Goal: Find specific page/section: Find specific page/section

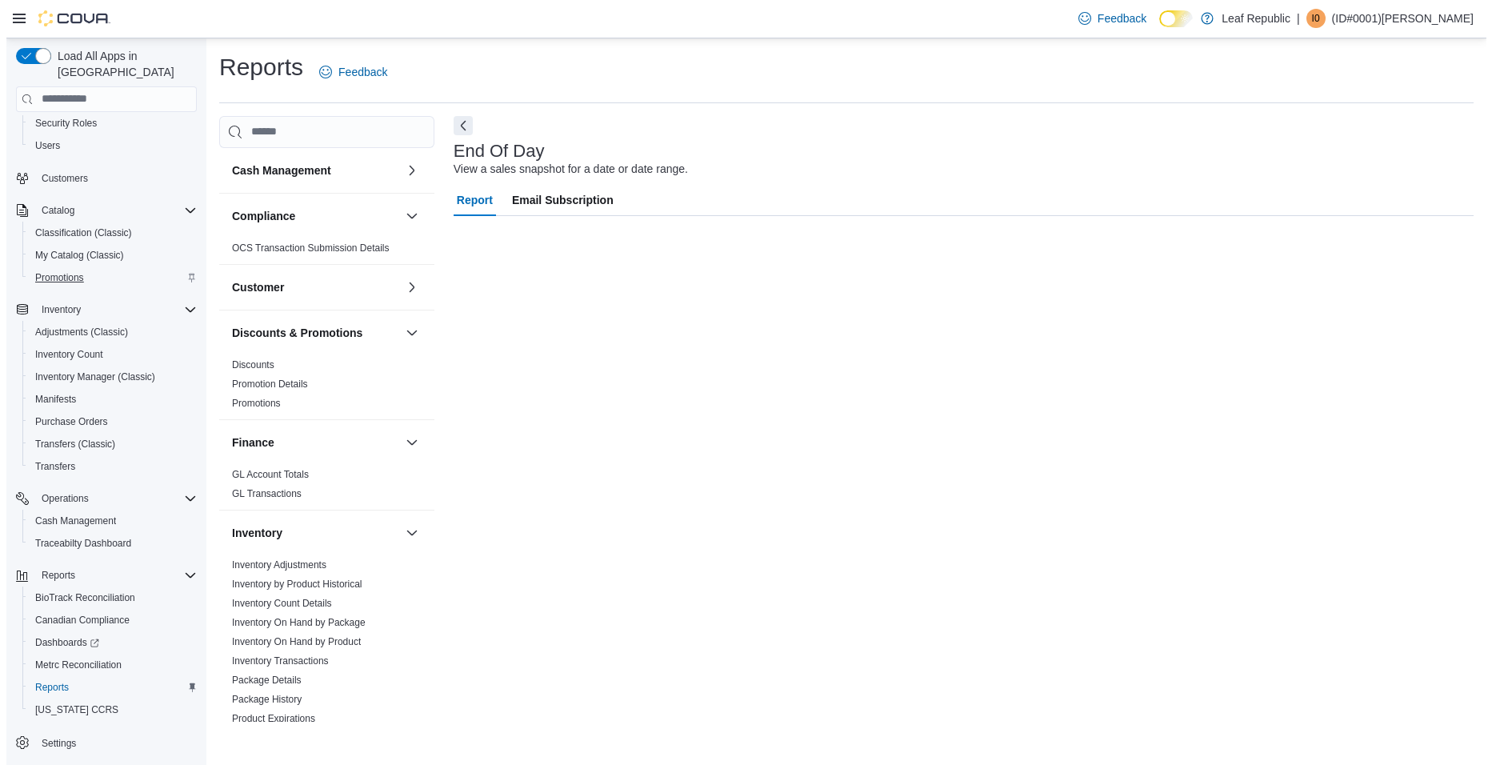
scroll to position [80, 0]
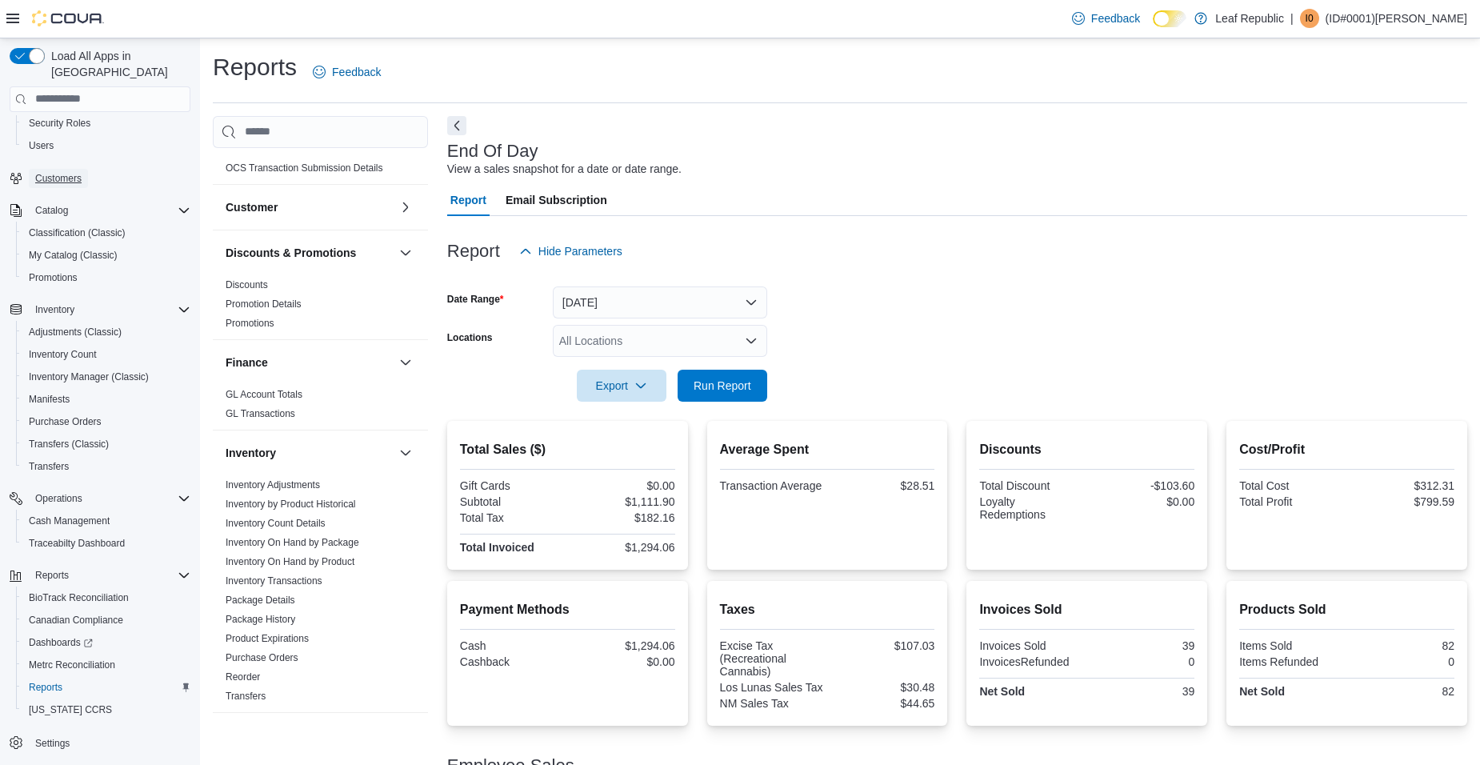
click at [72, 172] on span "Customers" at bounding box center [58, 178] width 46 height 13
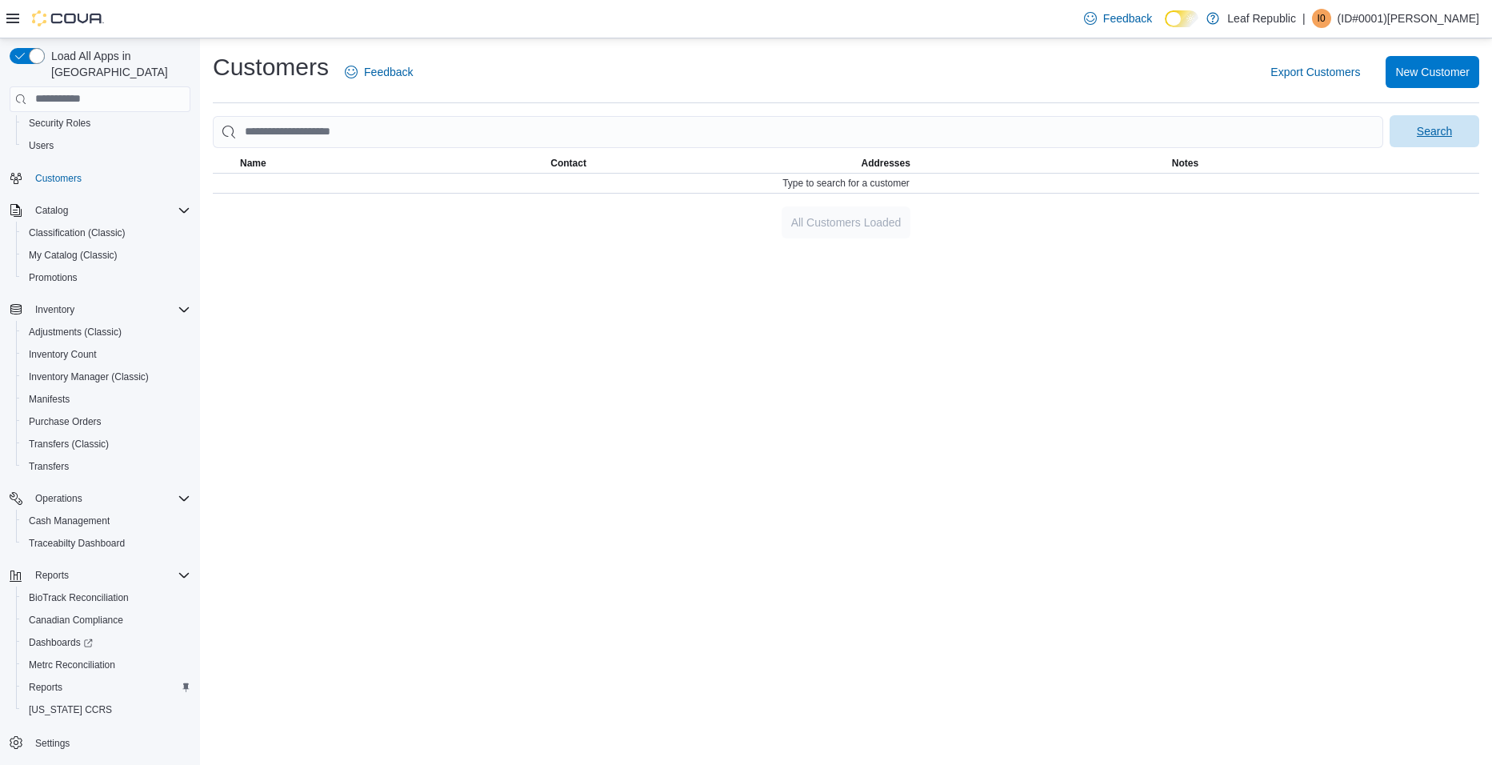
click at [1420, 130] on span "Search" at bounding box center [1434, 131] width 35 height 16
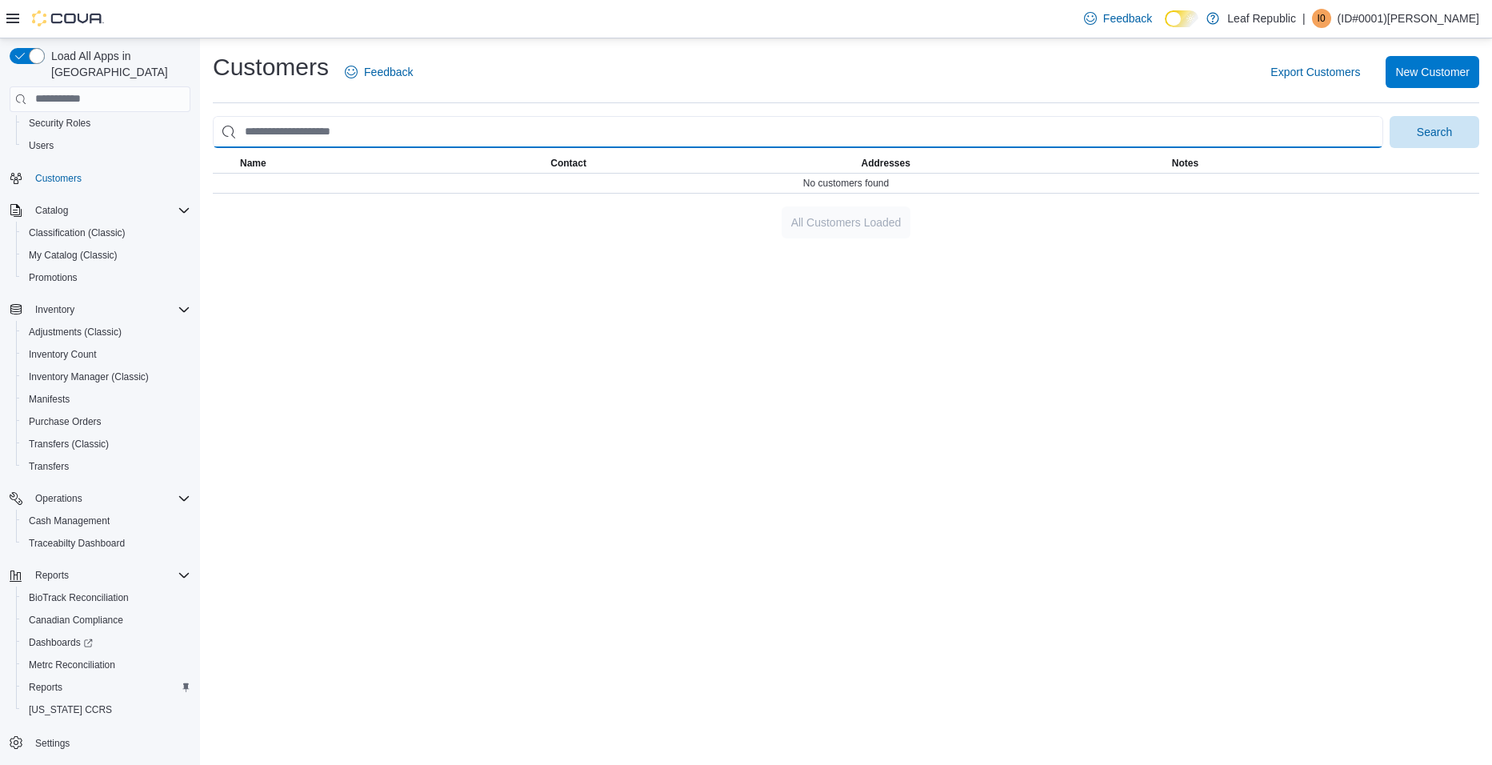
click at [401, 132] on input "search" at bounding box center [798, 132] width 1171 height 32
click at [1390, 116] on button "Search" at bounding box center [1435, 132] width 90 height 32
type input "*"
click at [1390, 116] on button "Search" at bounding box center [1435, 132] width 90 height 32
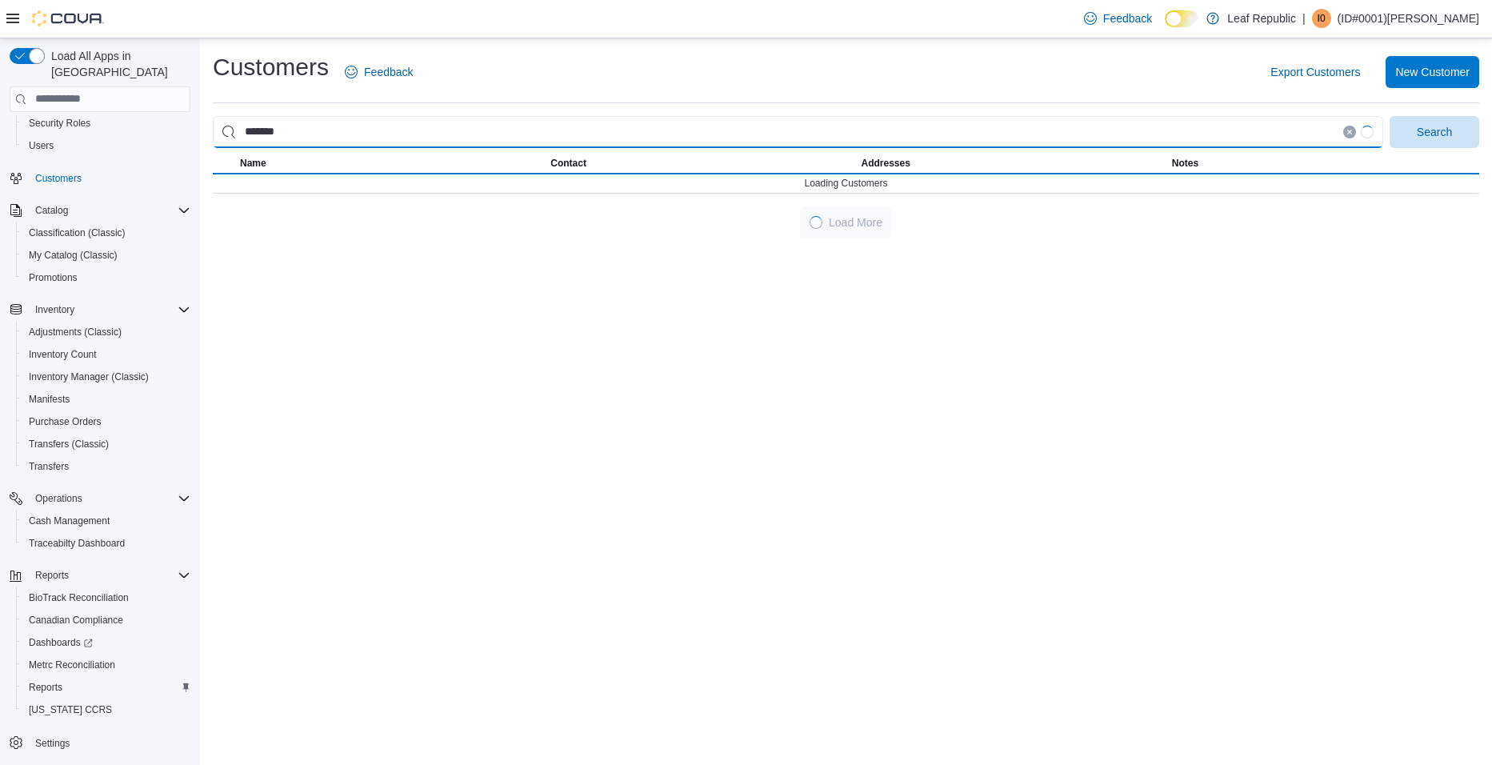
type input "*******"
click at [1390, 116] on button "Search" at bounding box center [1435, 132] width 90 height 32
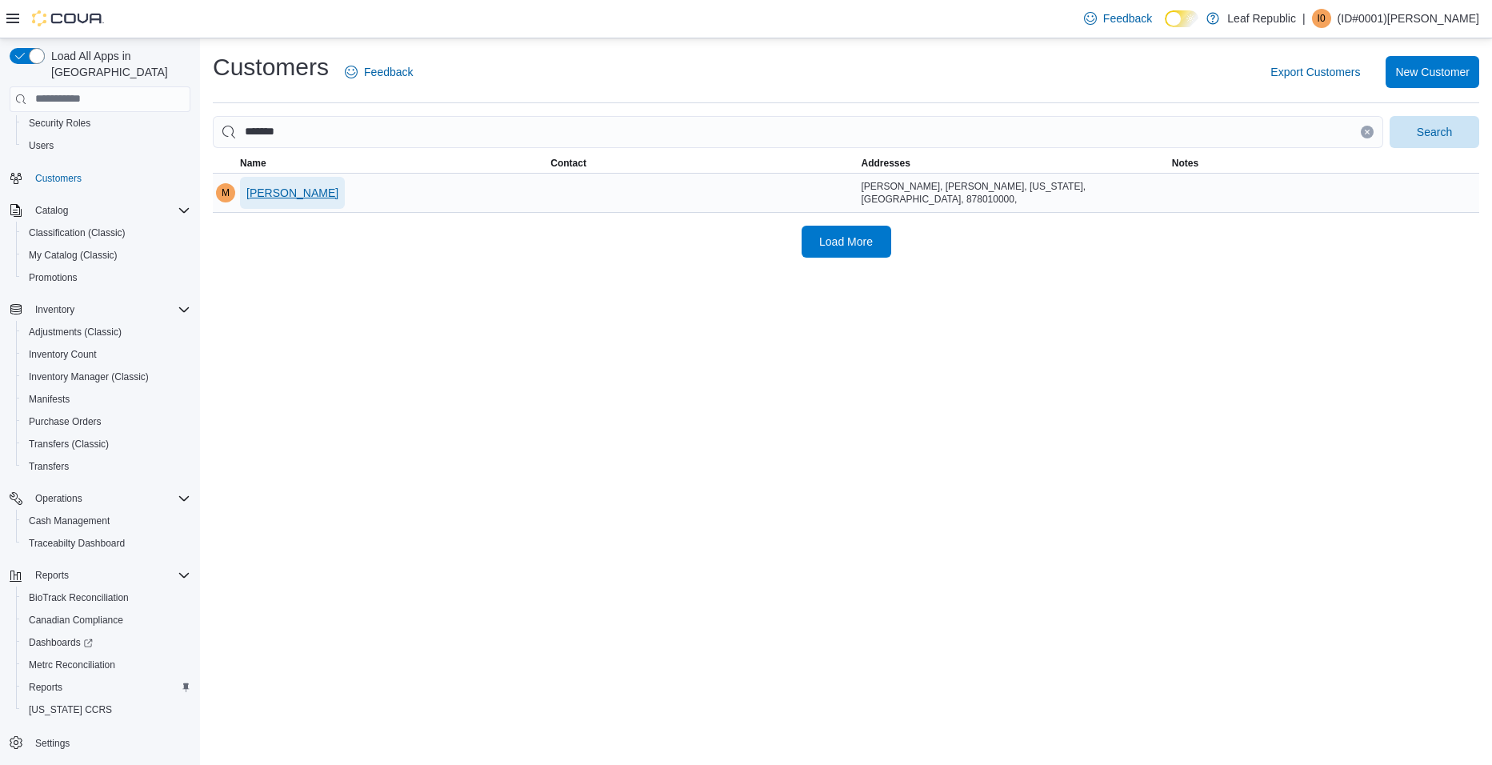
click at [295, 192] on span "[PERSON_NAME]" at bounding box center [292, 193] width 92 height 16
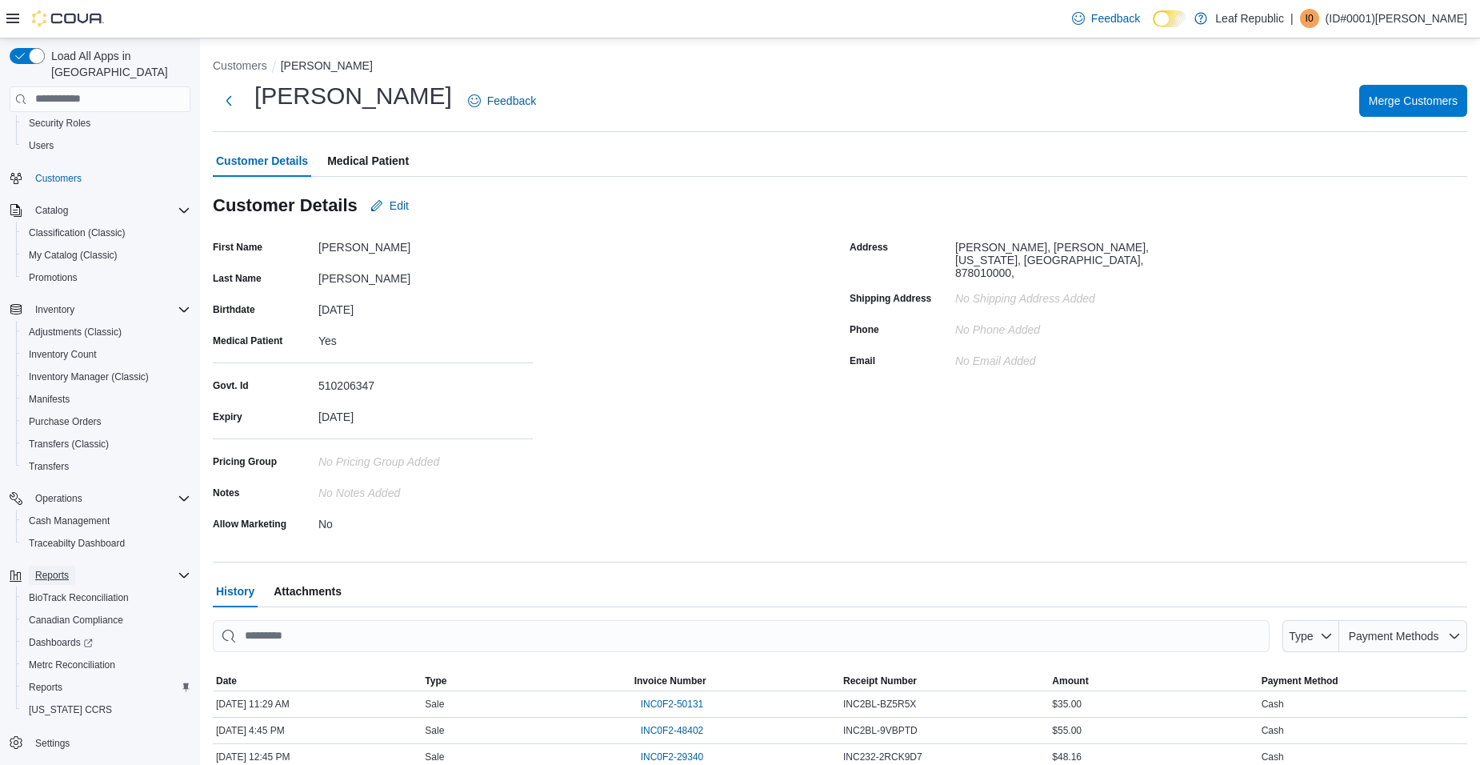
click at [52, 569] on span "Reports" at bounding box center [52, 575] width 34 height 13
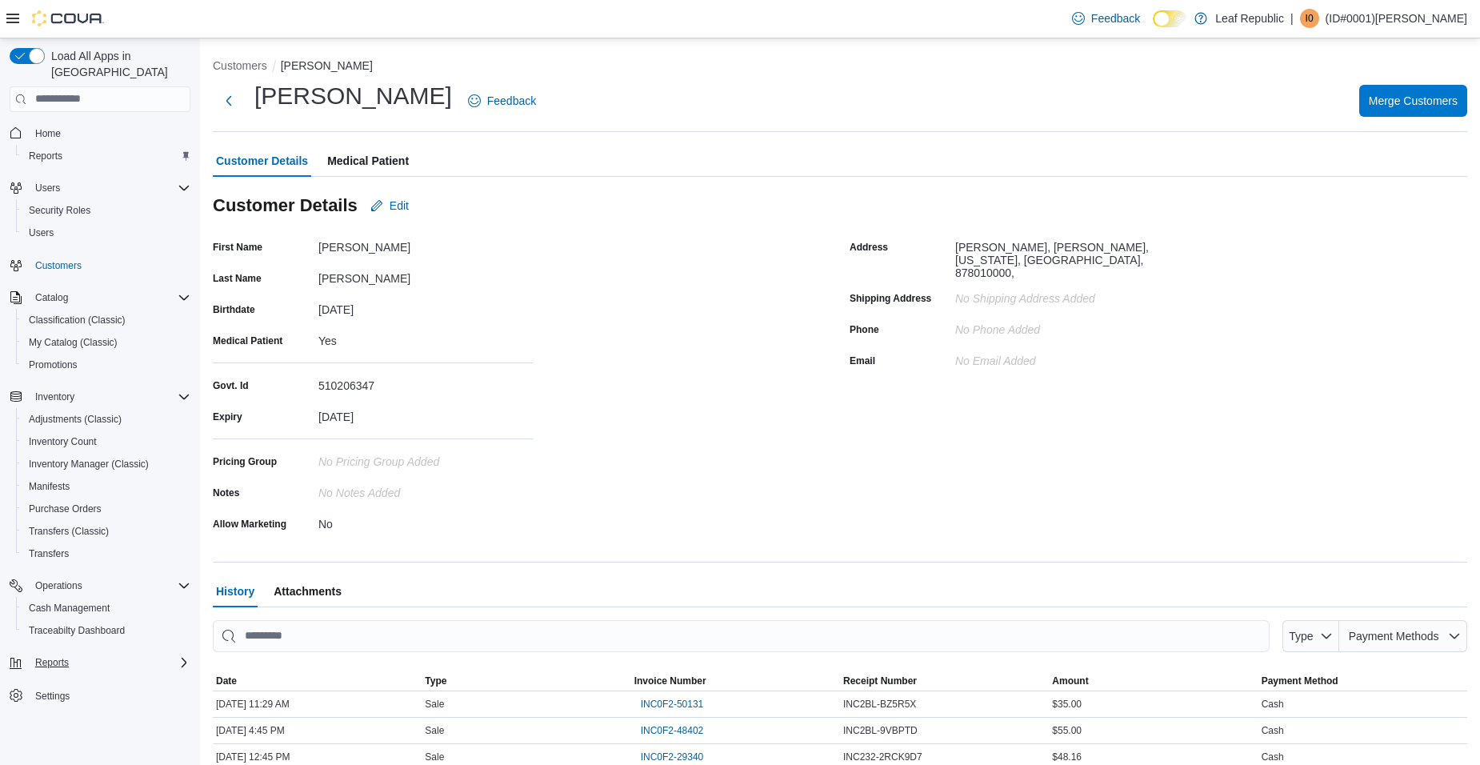
click at [107, 653] on div "Reports" at bounding box center [110, 662] width 162 height 19
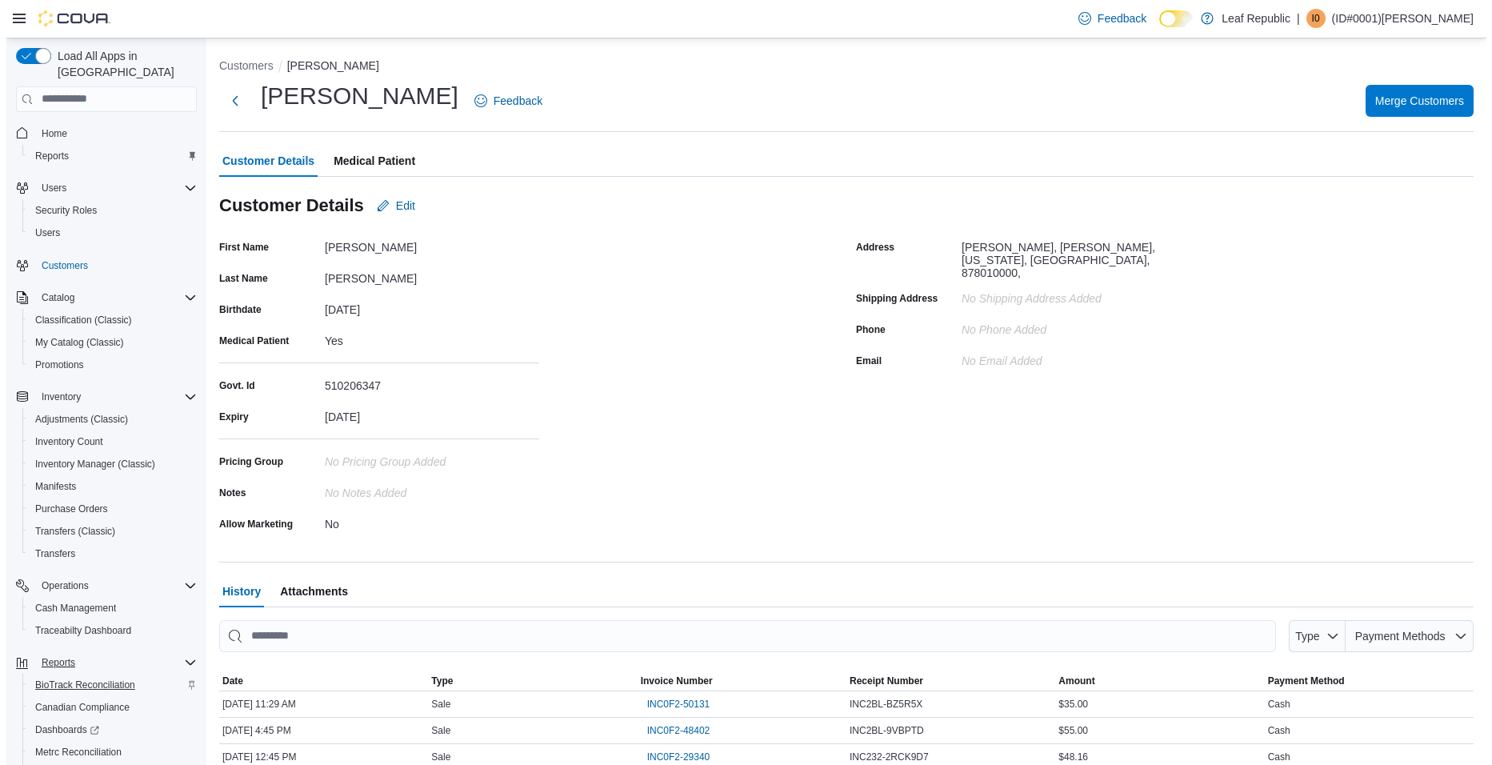
scroll to position [87, 0]
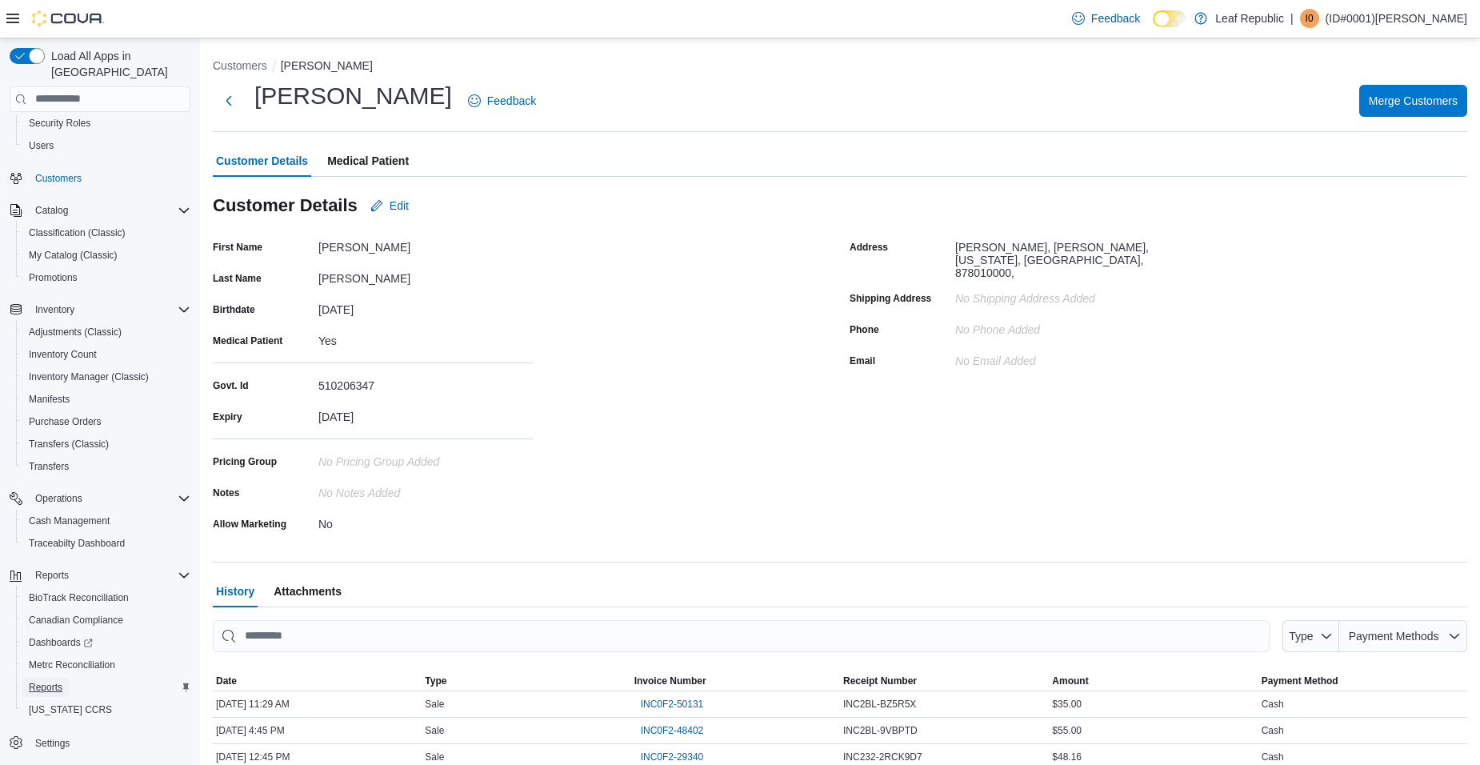
click at [34, 681] on span "Reports" at bounding box center [46, 687] width 34 height 13
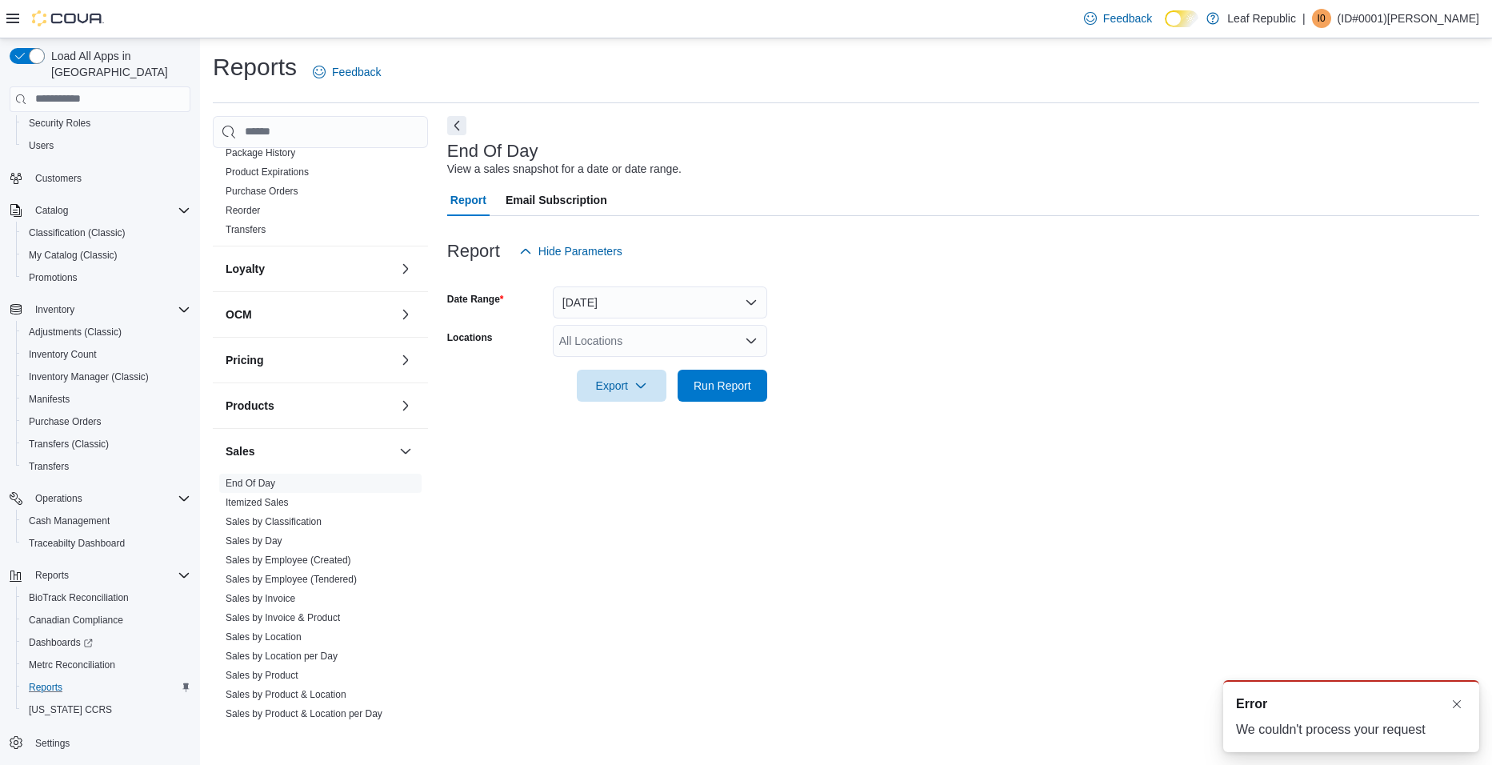
scroll to position [720, 0]
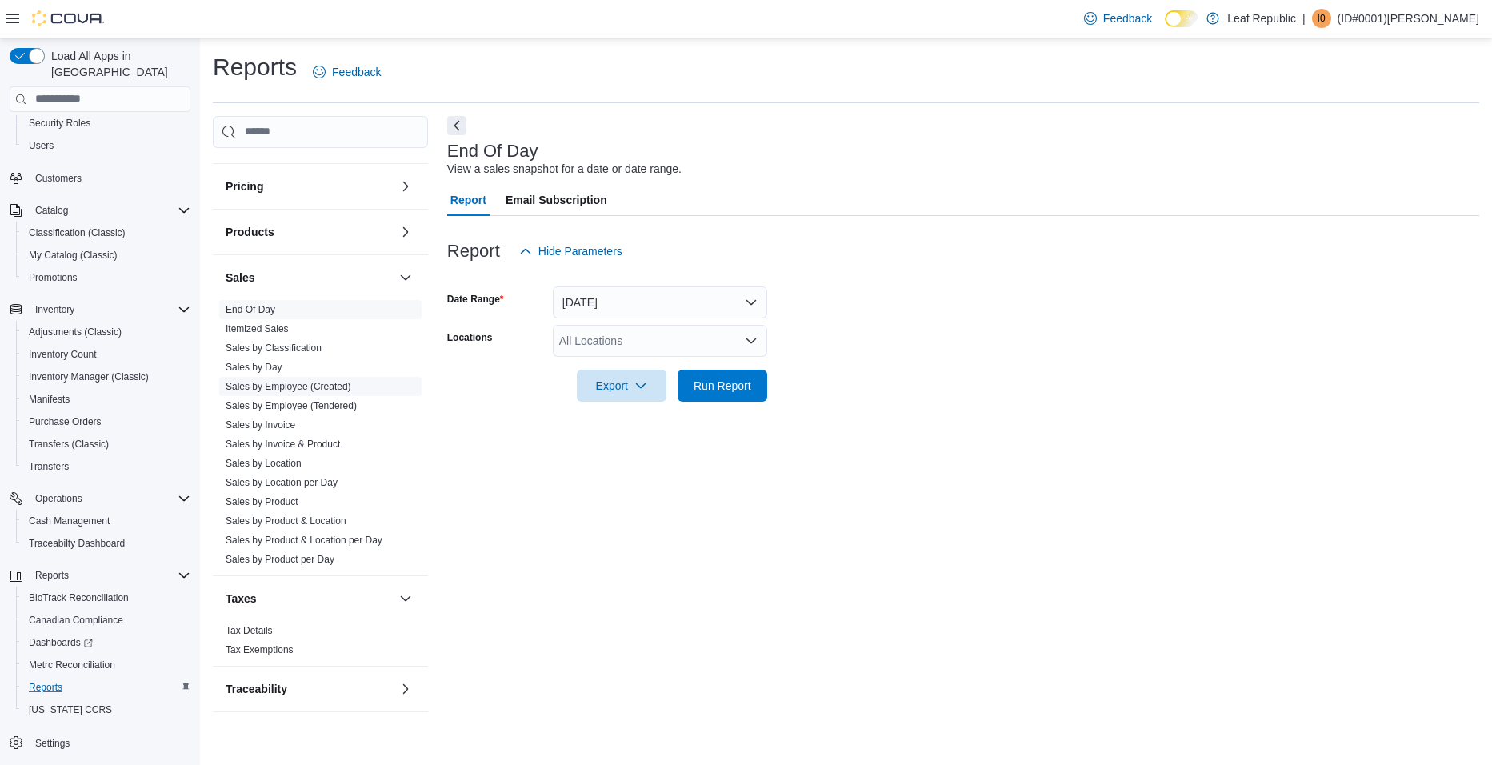
click at [298, 389] on link "Sales by Employee (Created)" at bounding box center [289, 386] width 126 height 11
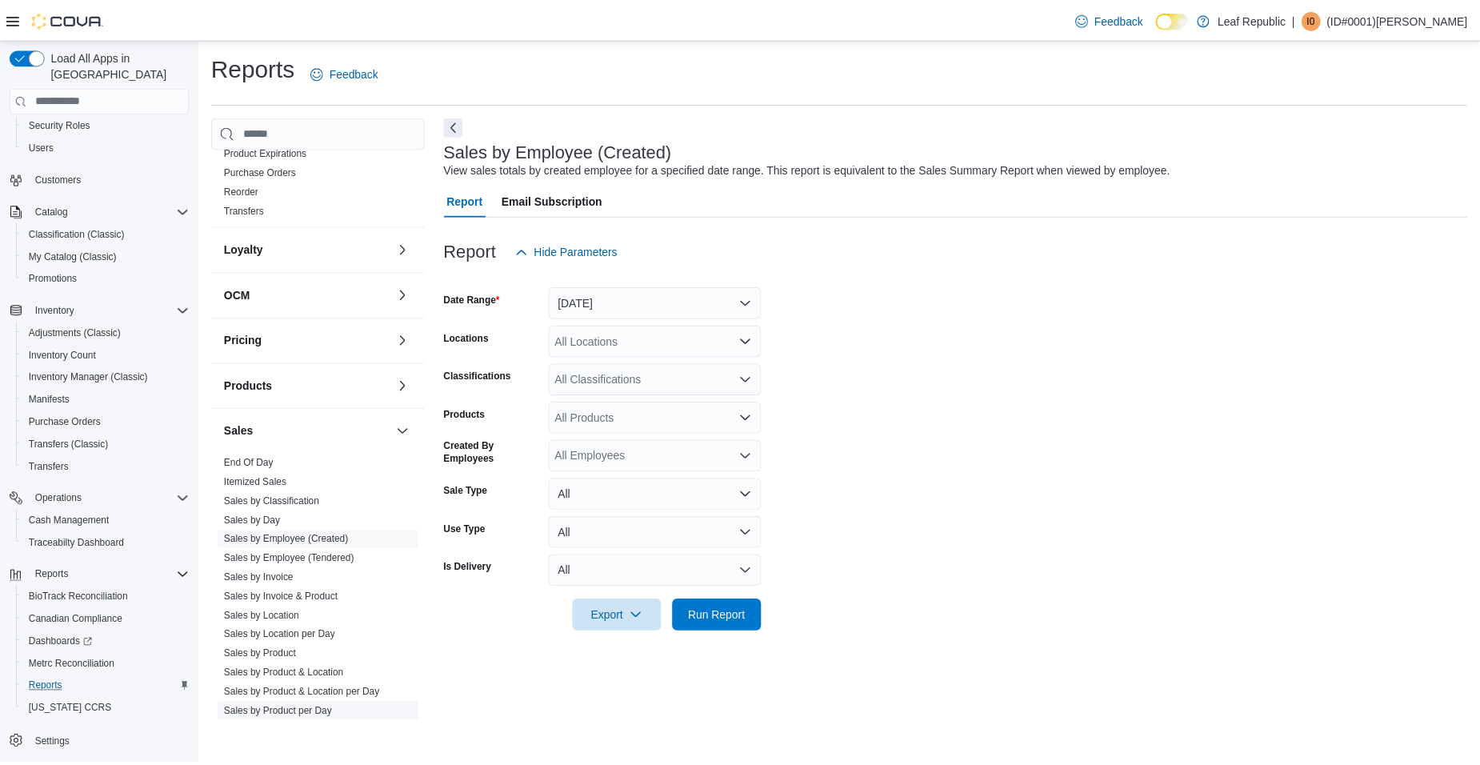
scroll to position [727, 0]
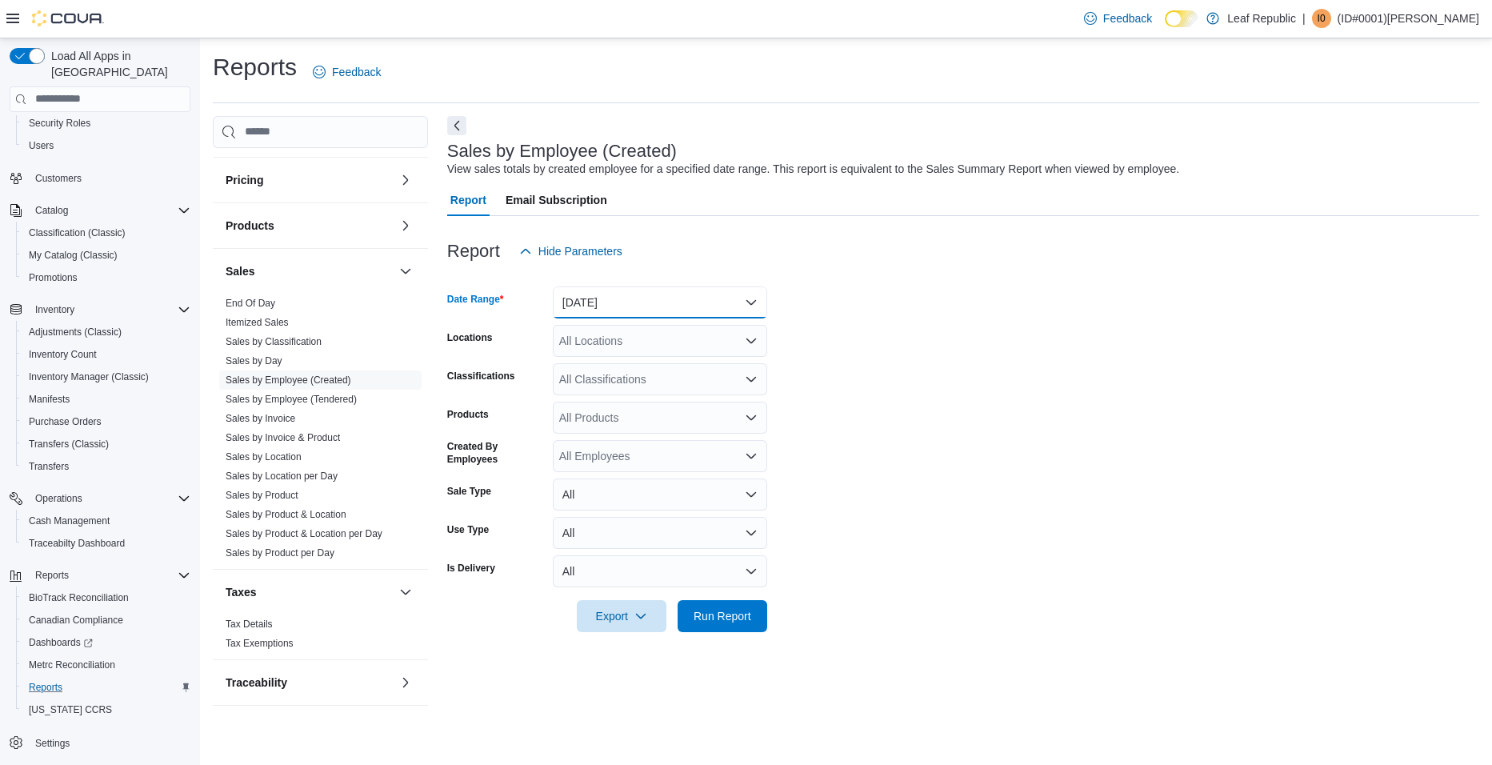
click at [610, 303] on button "[DATE]" at bounding box center [660, 302] width 214 height 32
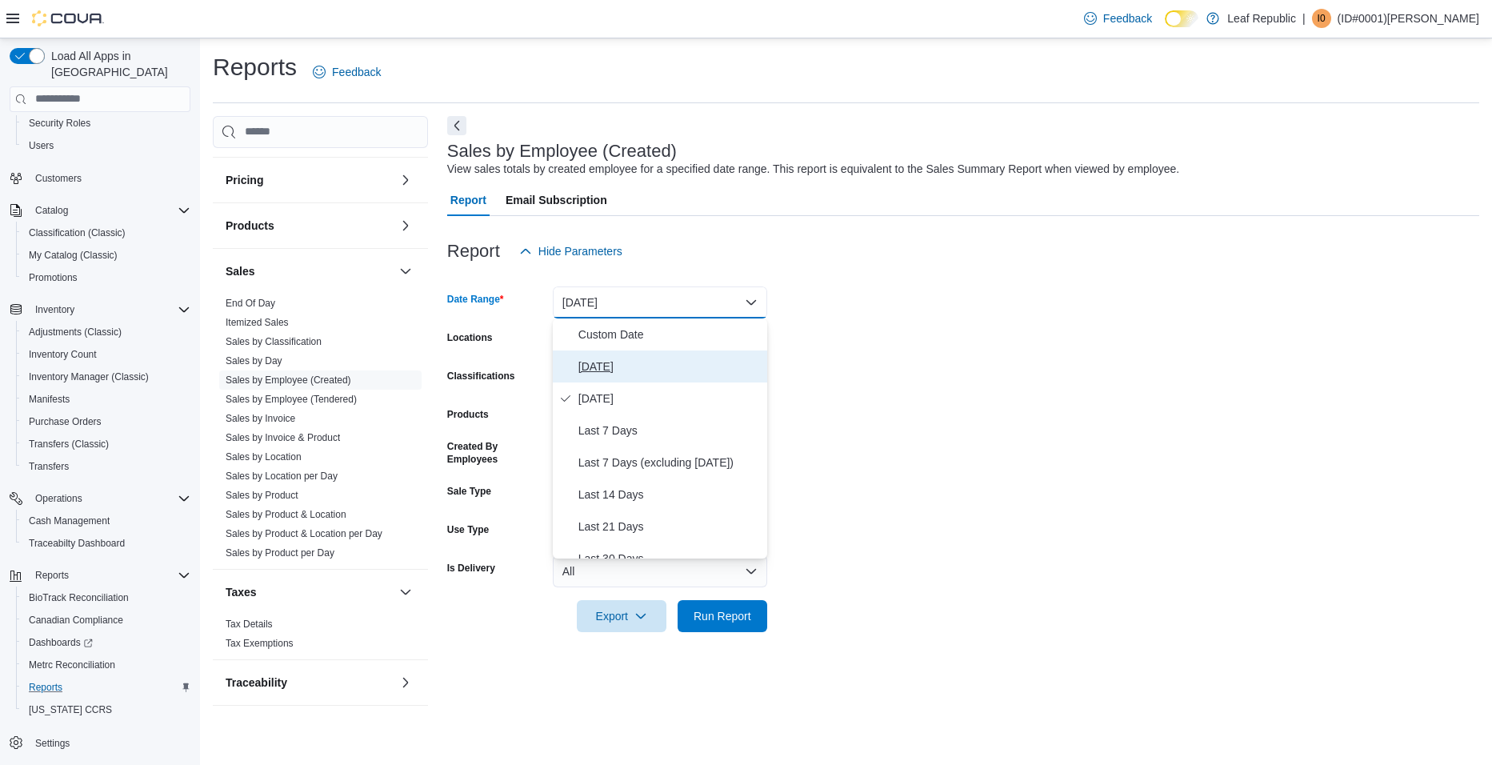
click at [598, 372] on span "[DATE]" at bounding box center [670, 366] width 182 height 19
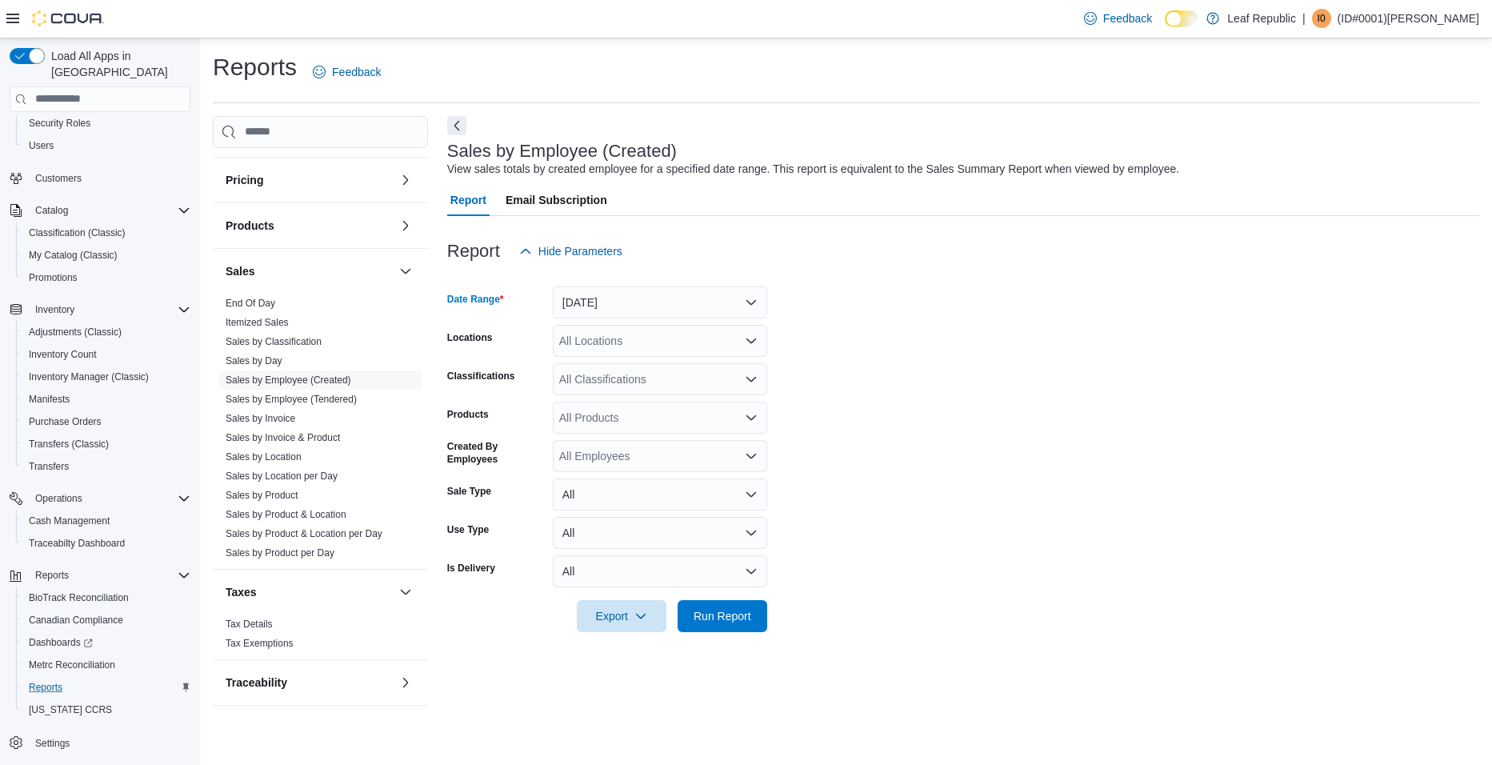
click at [613, 350] on div "All Locations" at bounding box center [660, 341] width 214 height 32
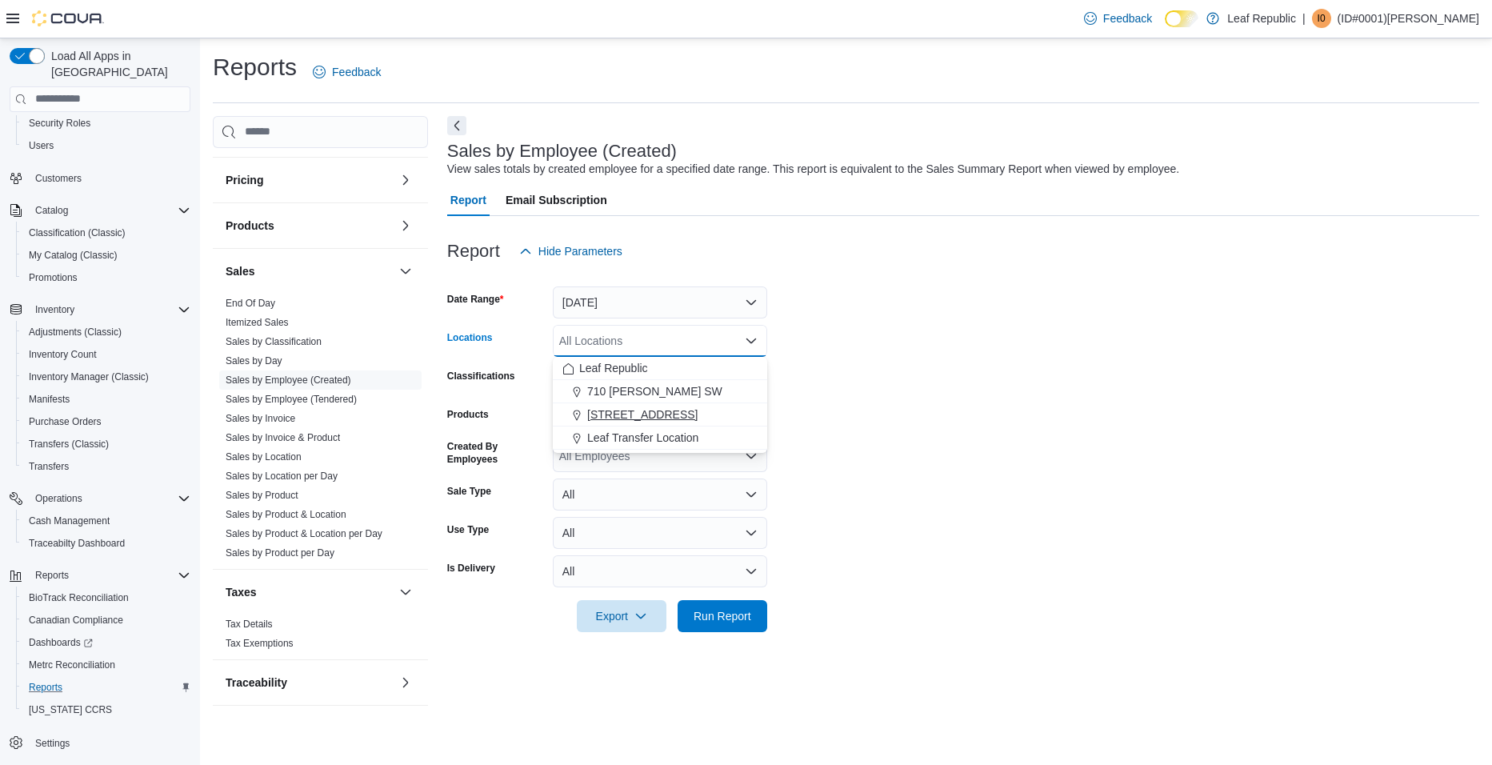
click at [615, 409] on span "[STREET_ADDRESS]" at bounding box center [642, 415] width 110 height 16
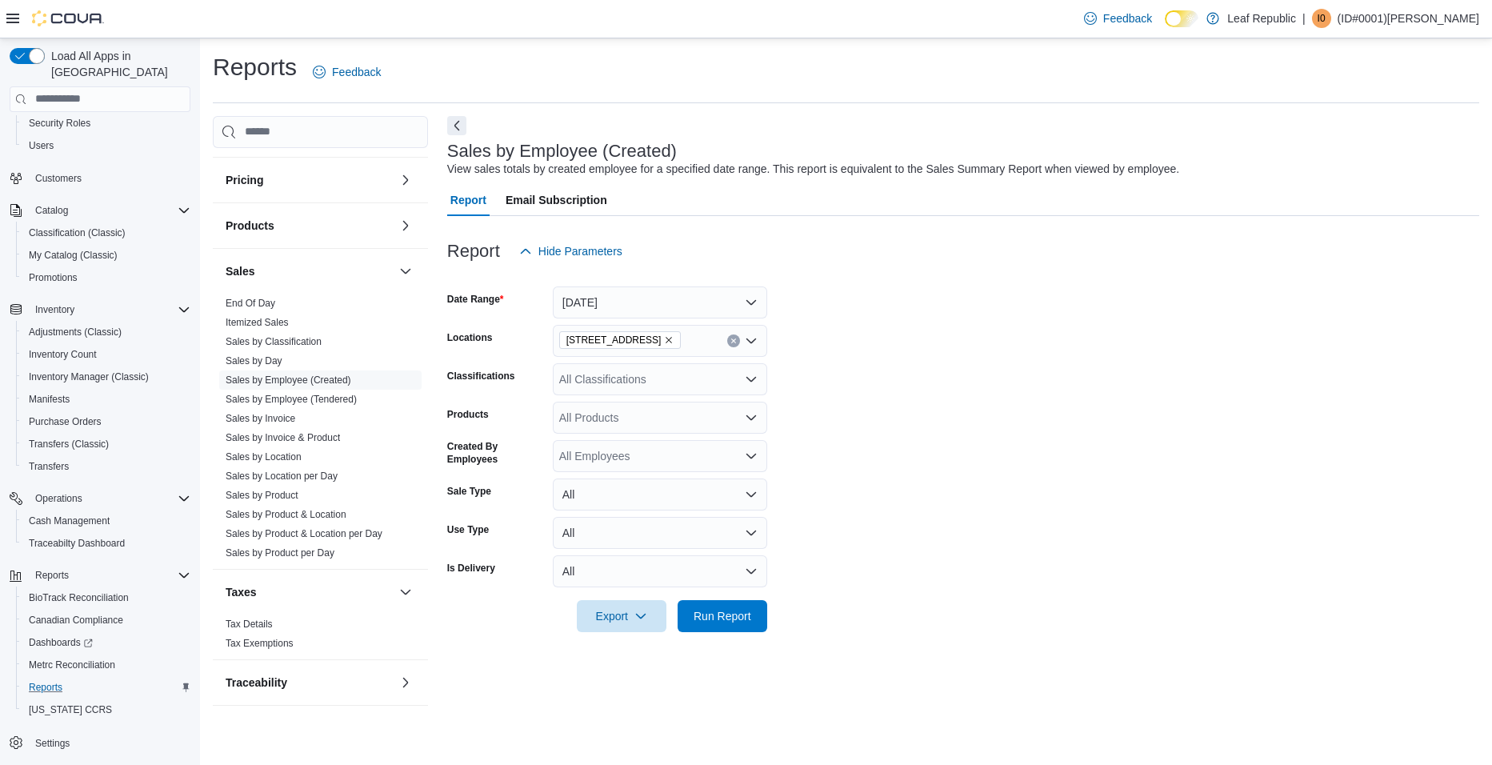
click at [916, 458] on form "Date Range [DATE] Locations [STREET_ADDRESS] Classifications All Classification…" at bounding box center [963, 449] width 1032 height 365
click at [639, 454] on div "All Employees" at bounding box center [660, 456] width 214 height 32
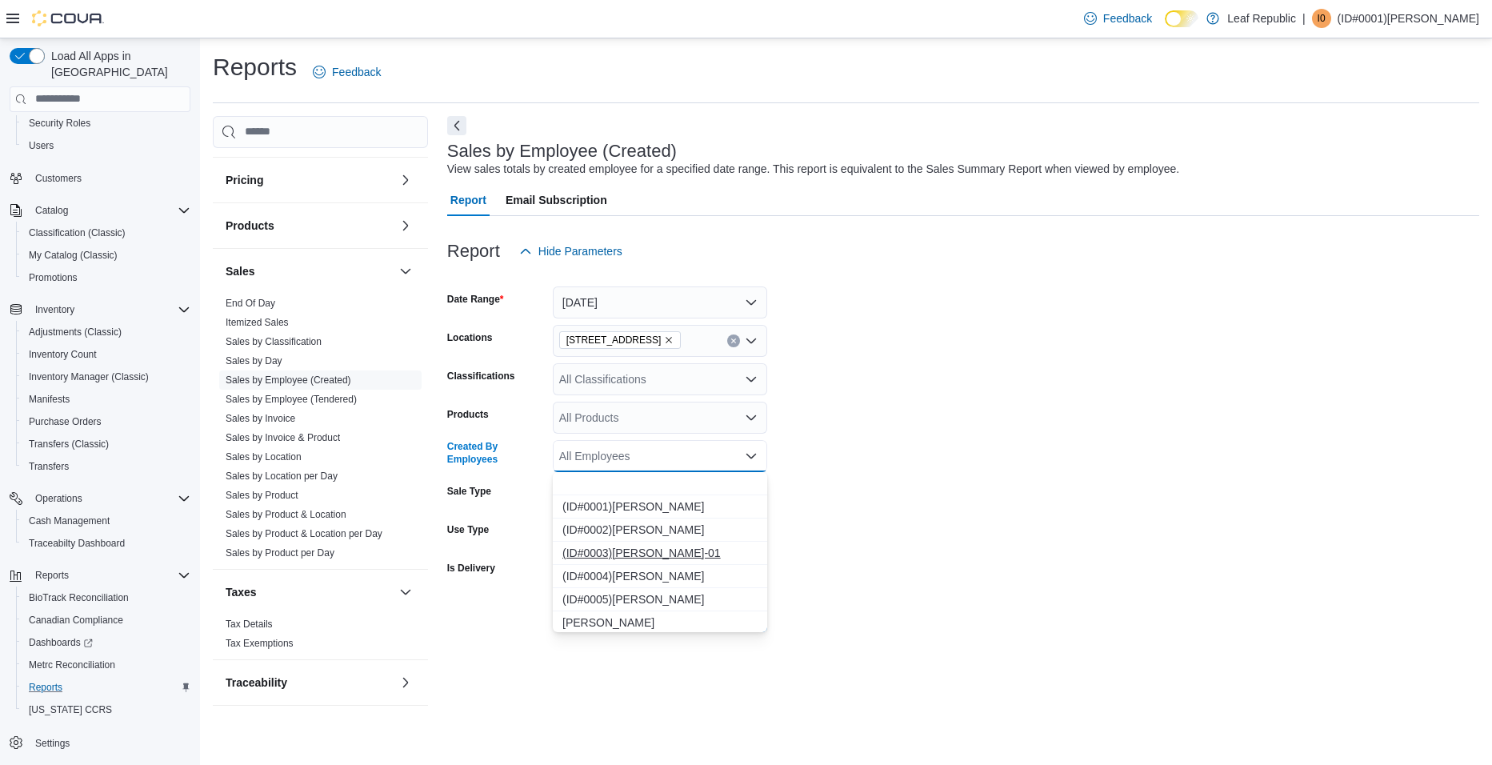
click at [640, 552] on span "(ID#0003)[PERSON_NAME]-01" at bounding box center [660, 553] width 195 height 16
click at [917, 556] on form "Date Range [DATE] Locations [STREET_ADDRESS] SE Classifications All Classificat…" at bounding box center [963, 449] width 1032 height 365
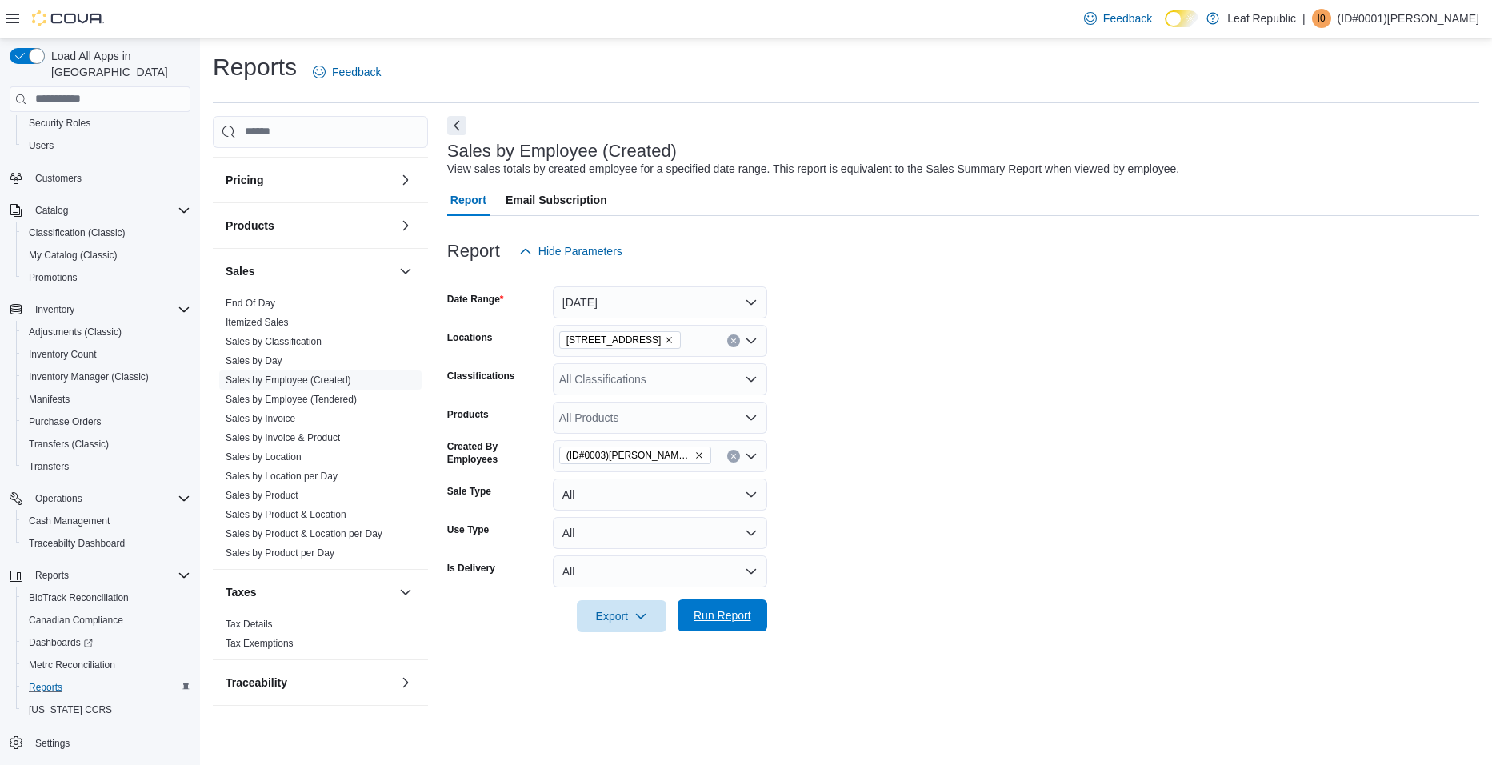
click at [734, 608] on span "Run Report" at bounding box center [723, 615] width 58 height 16
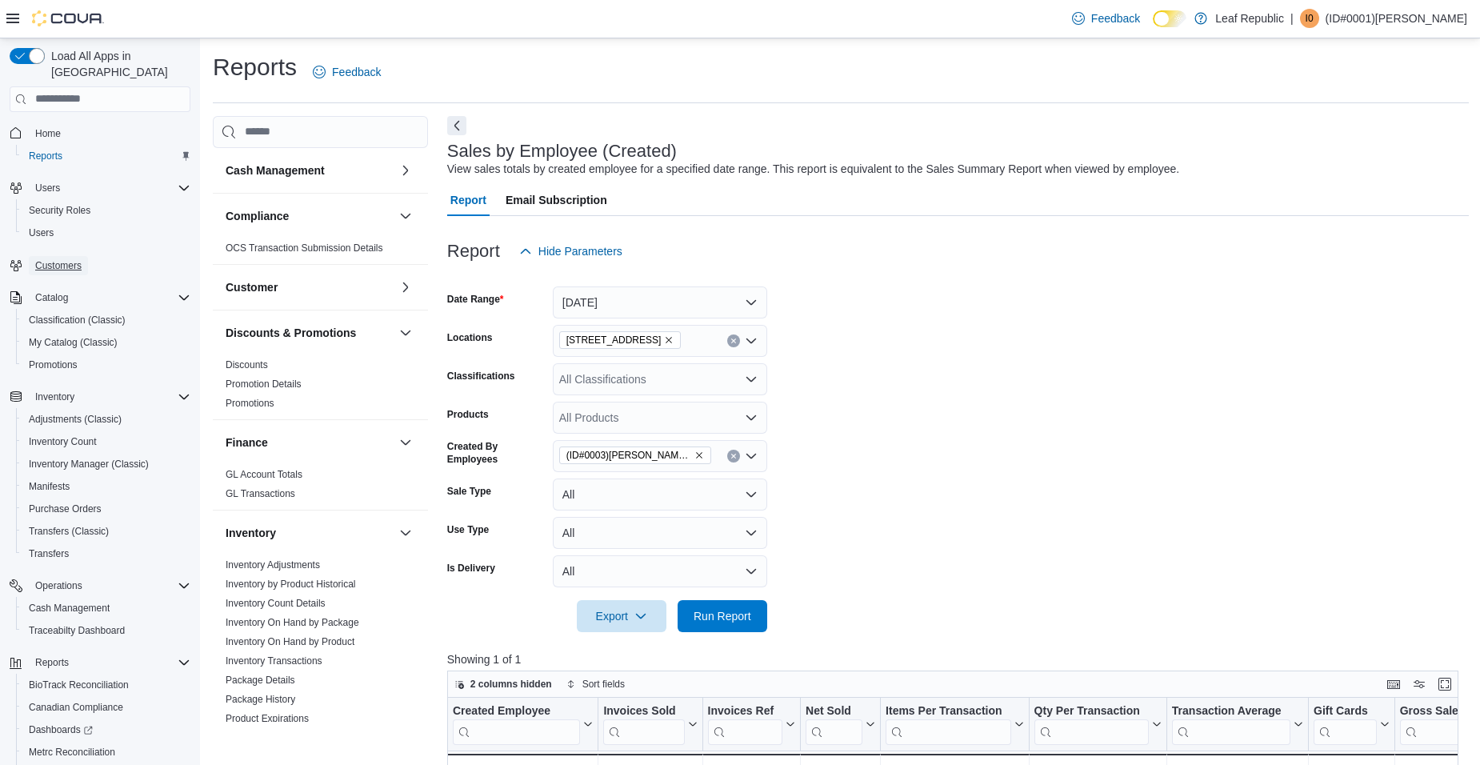
click at [72, 259] on span "Customers" at bounding box center [58, 265] width 46 height 13
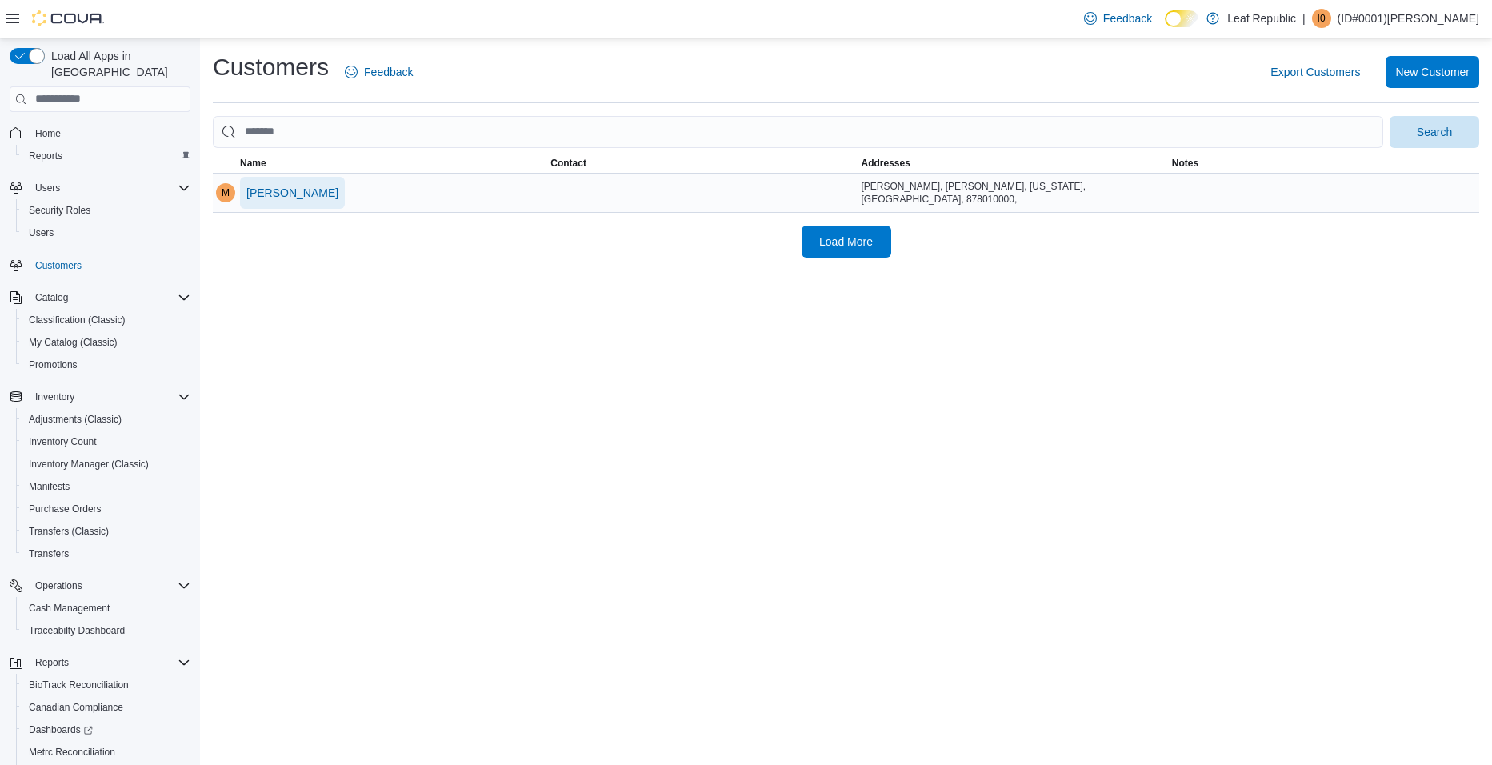
click at [324, 194] on span "[PERSON_NAME]" at bounding box center [292, 193] width 92 height 16
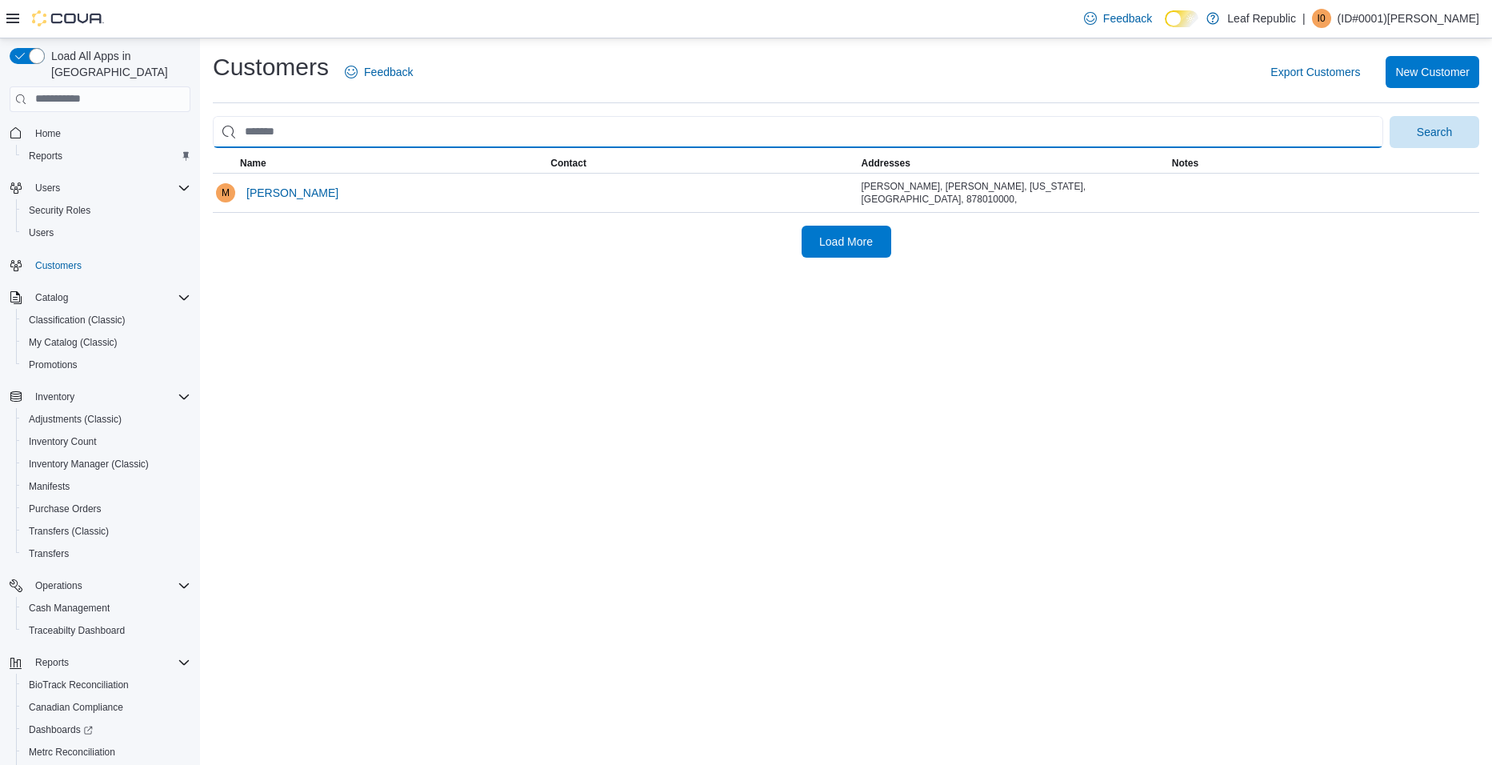
click at [334, 141] on input "search" at bounding box center [798, 132] width 1171 height 32
click at [1390, 116] on button "Search" at bounding box center [1435, 132] width 90 height 32
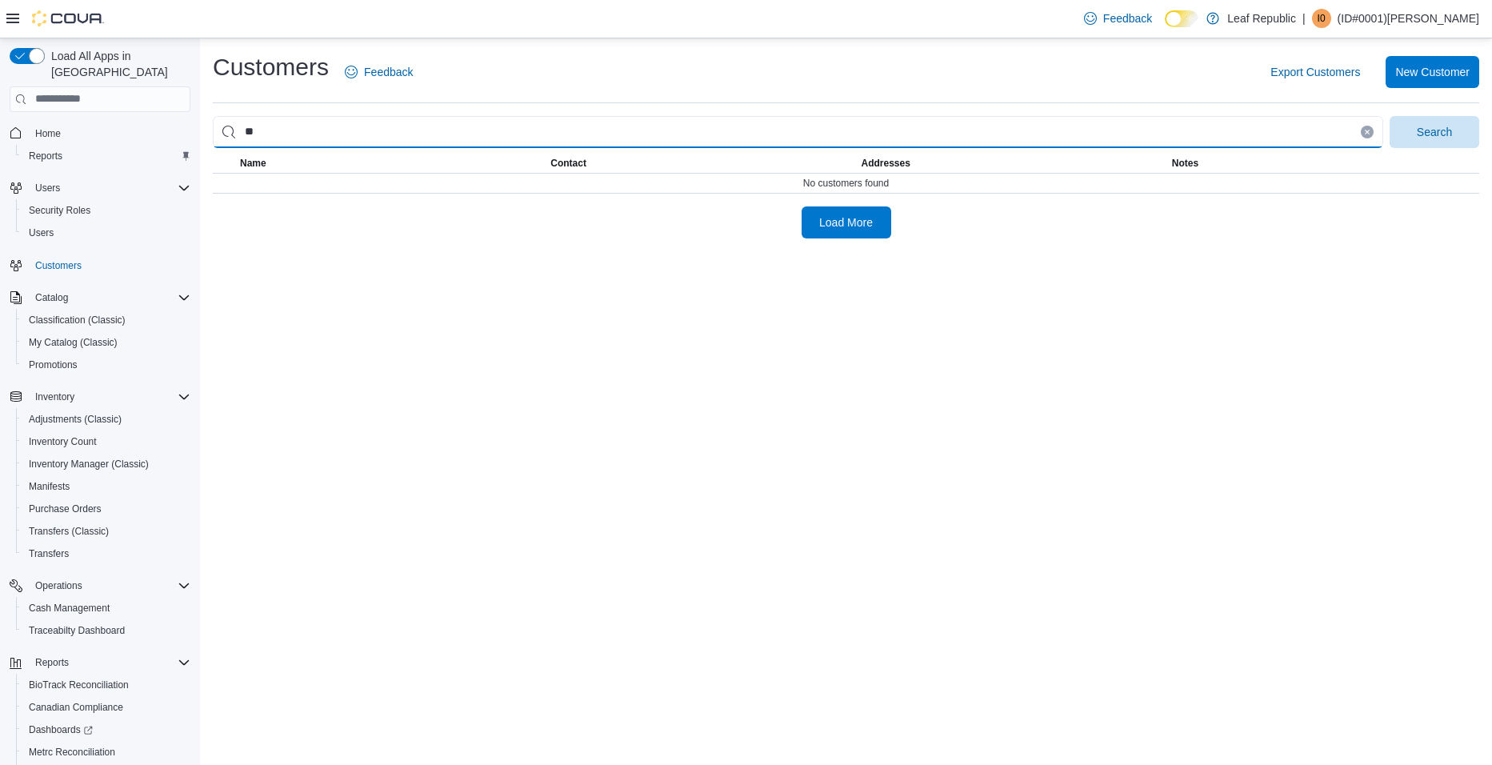
type input "*"
type input "*******"
click at [1390, 116] on button "Search" at bounding box center [1435, 132] width 90 height 32
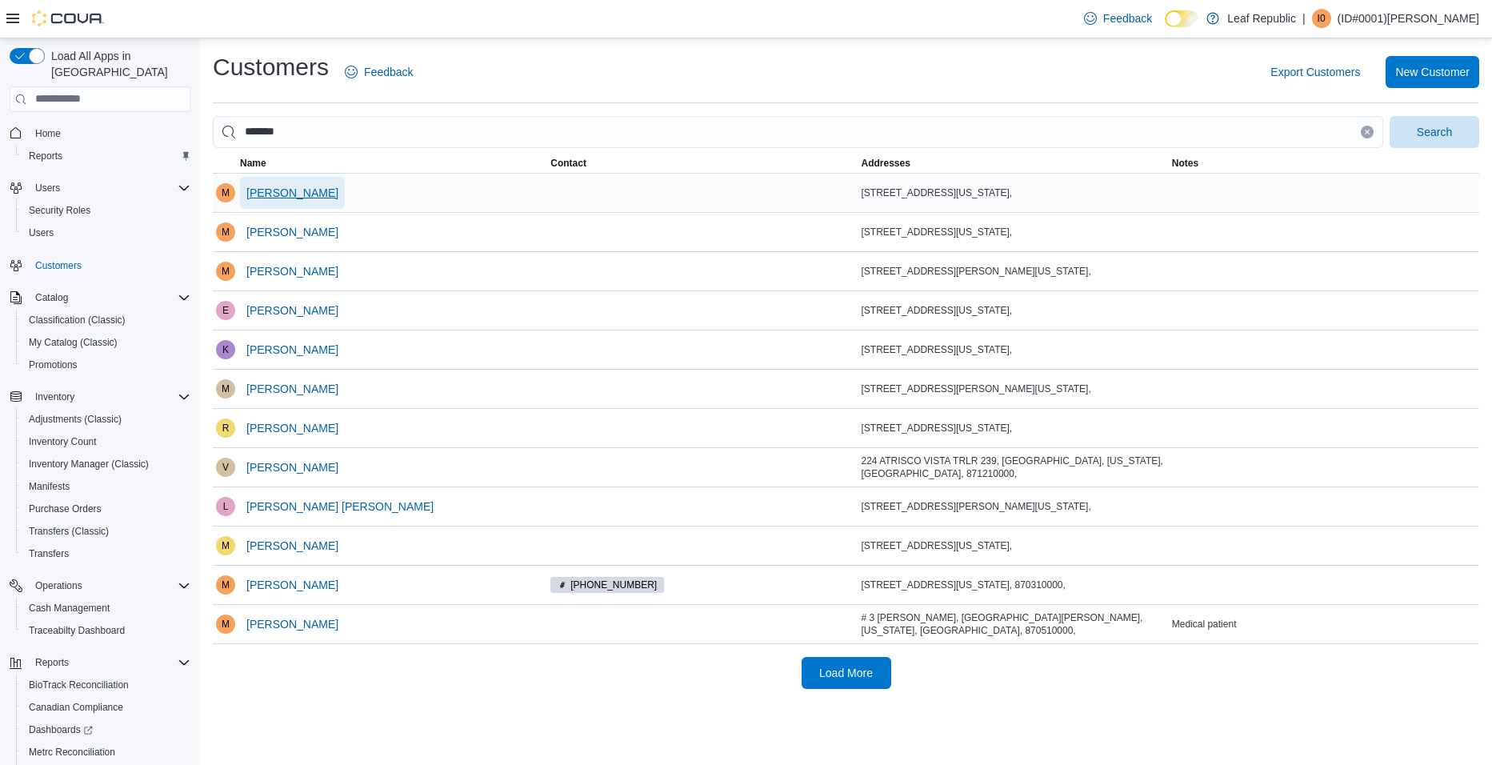
click at [300, 189] on span "[PERSON_NAME]" at bounding box center [292, 193] width 92 height 16
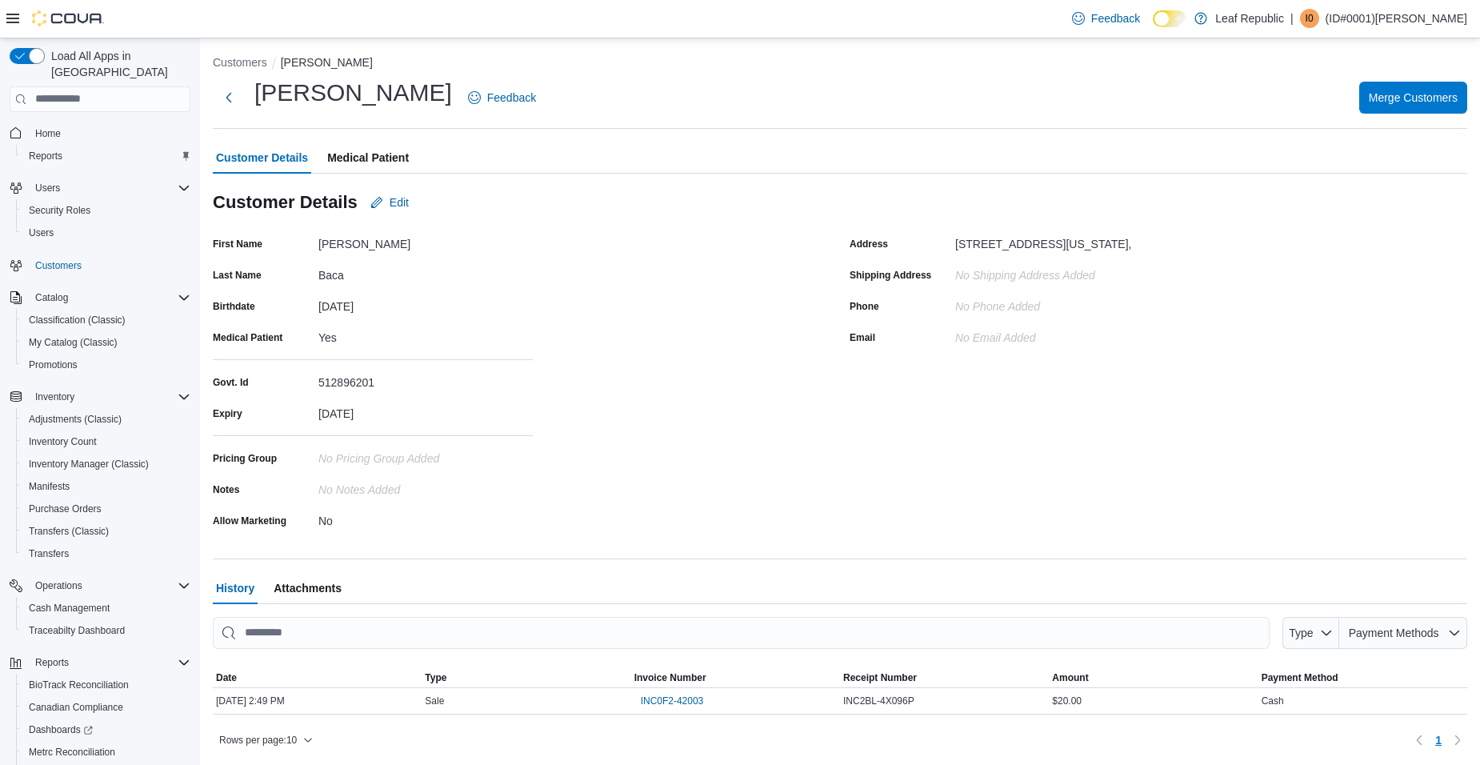
scroll to position [4, 0]
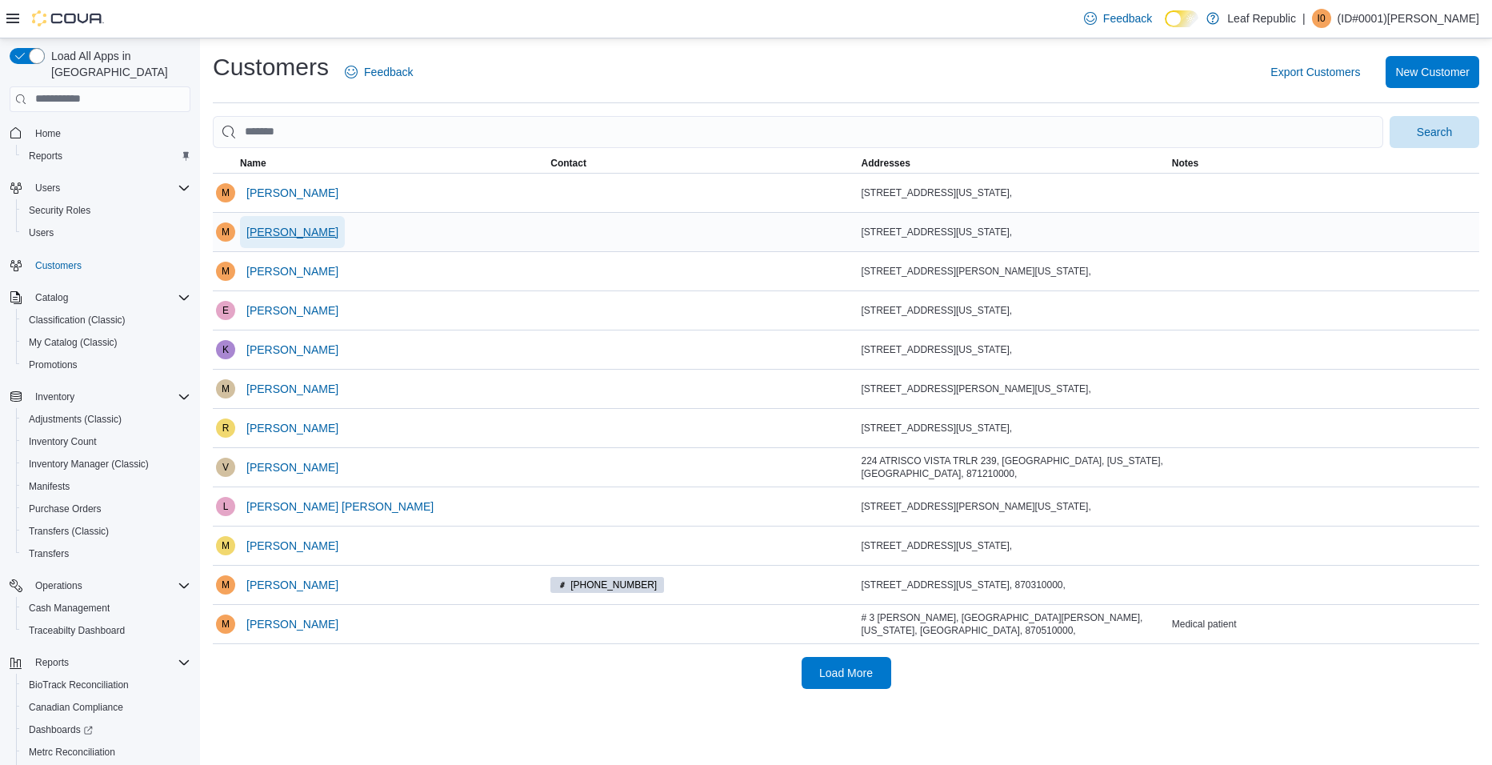
click at [305, 228] on span "[PERSON_NAME]" at bounding box center [292, 232] width 92 height 16
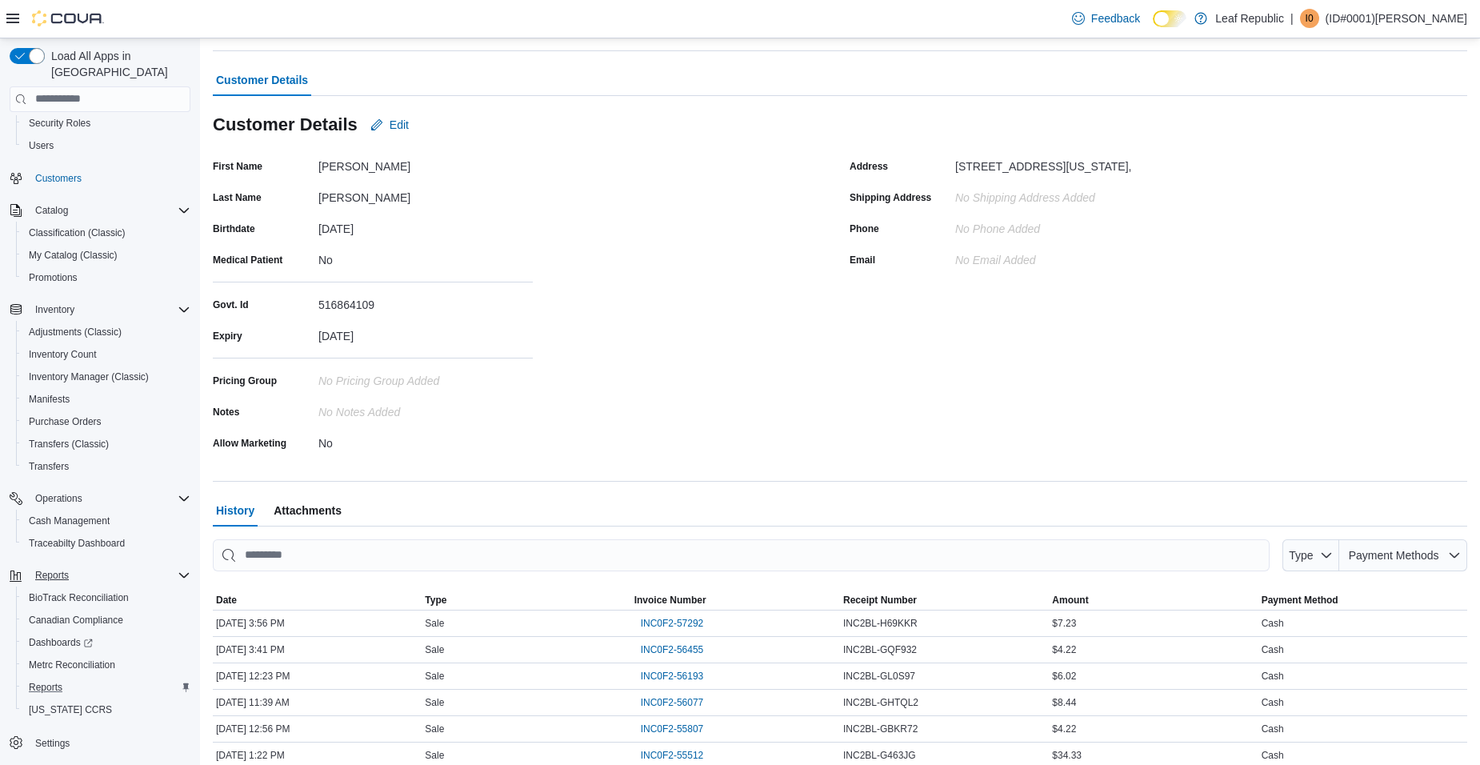
scroll to position [136, 0]
